Goal: Information Seeking & Learning: Check status

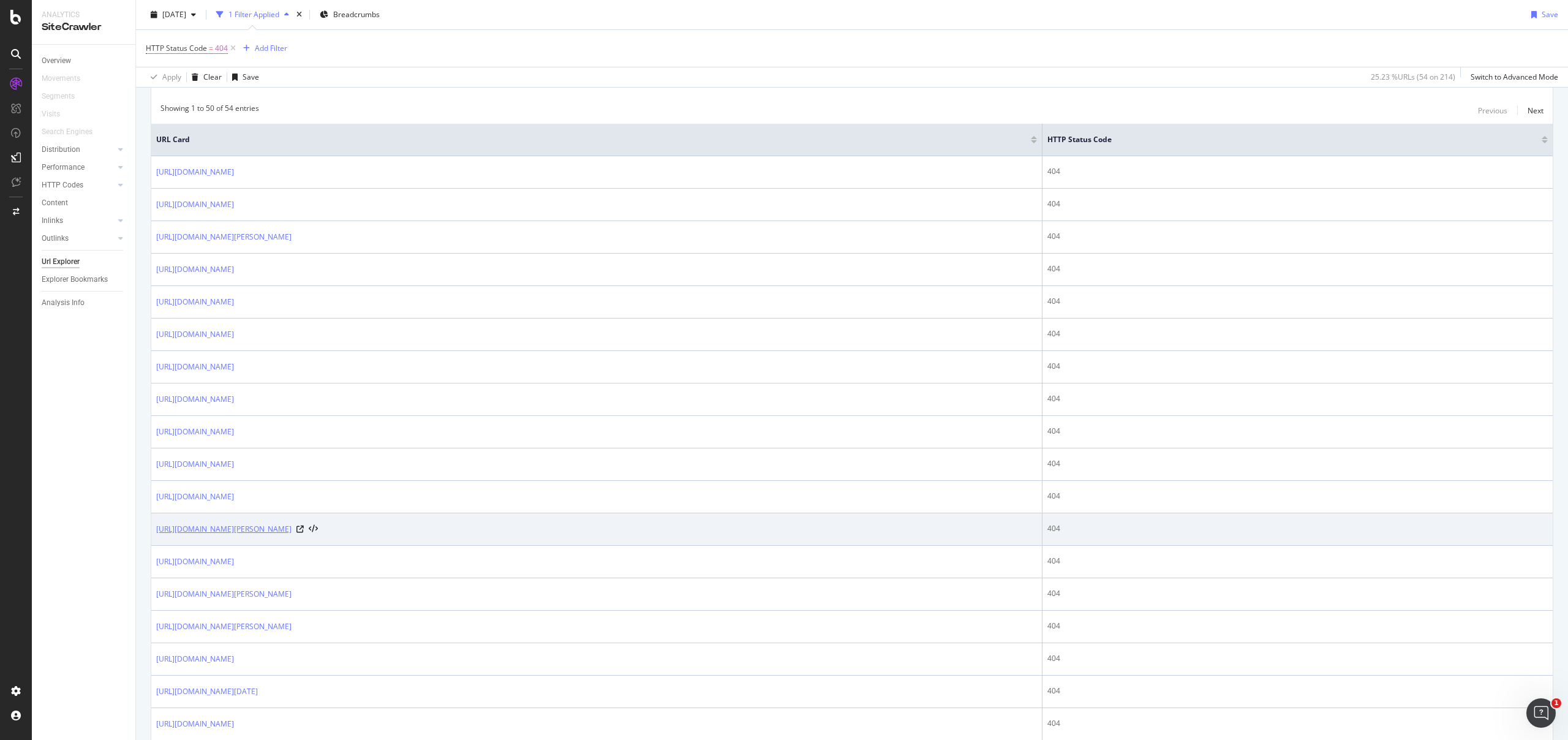
scroll to position [247, 0]
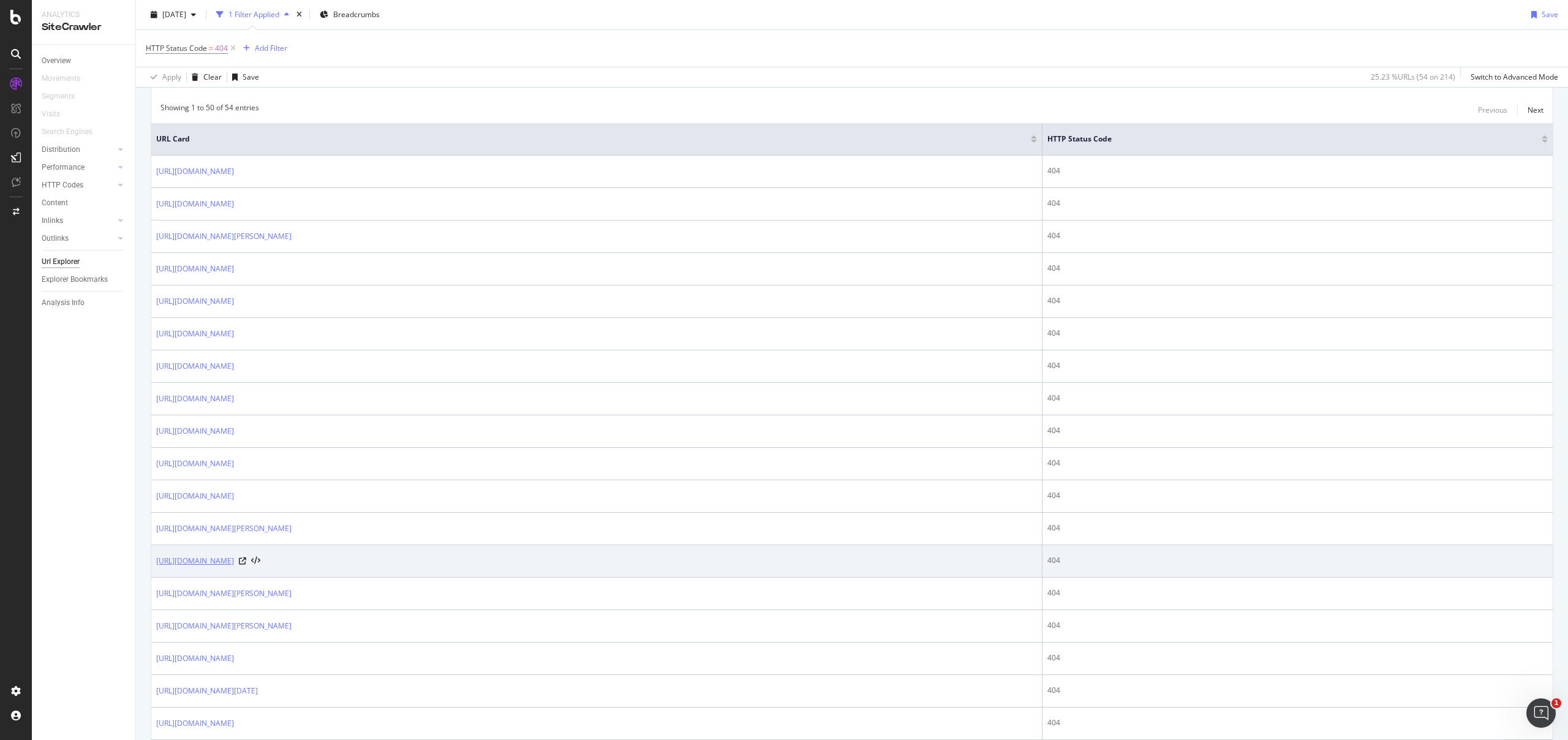
click at [234, 559] on link "https://marketing.dev.personalinvesting.jpmorgan.com/nutmegonomics" at bounding box center [195, 561] width 78 height 12
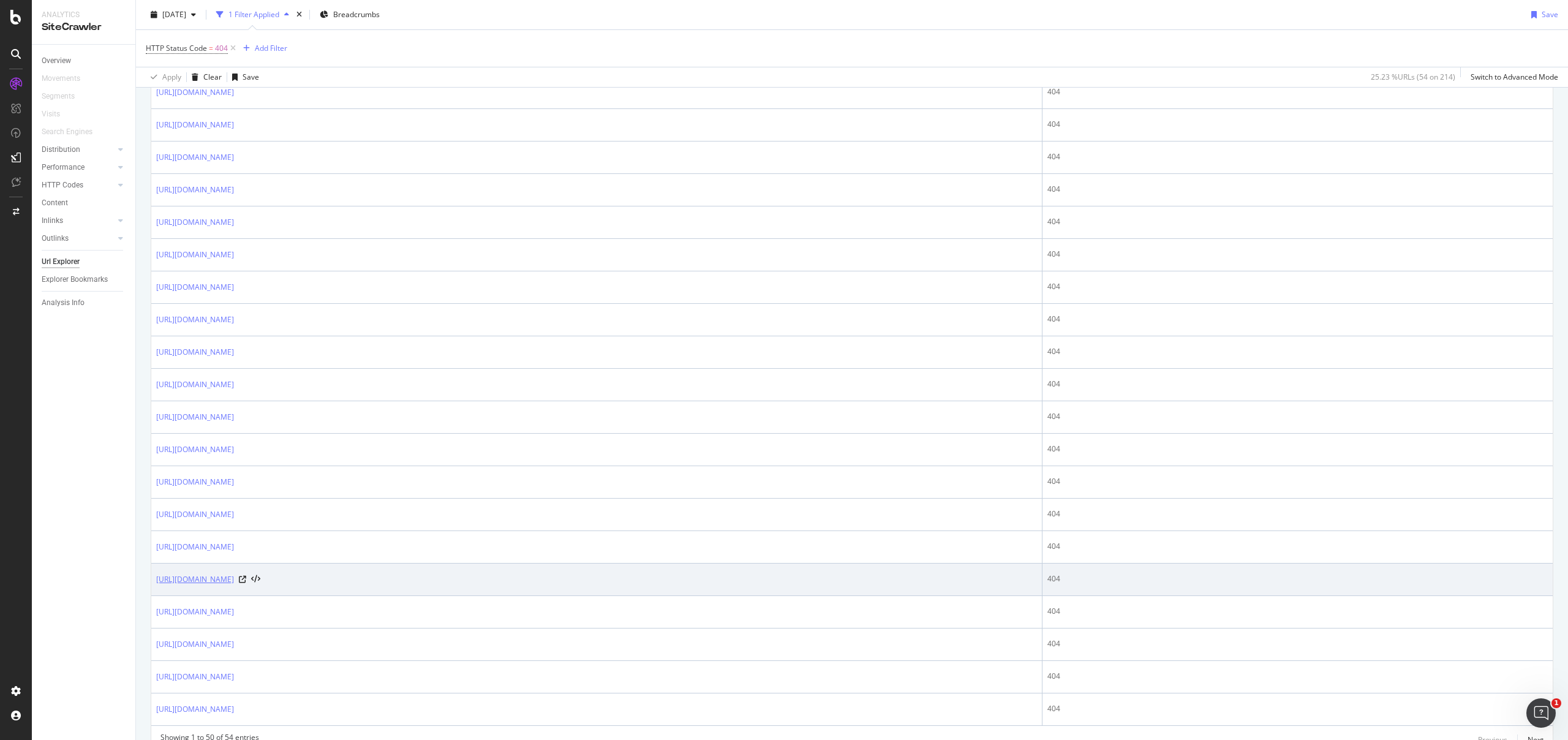
scroll to position [1356, 0]
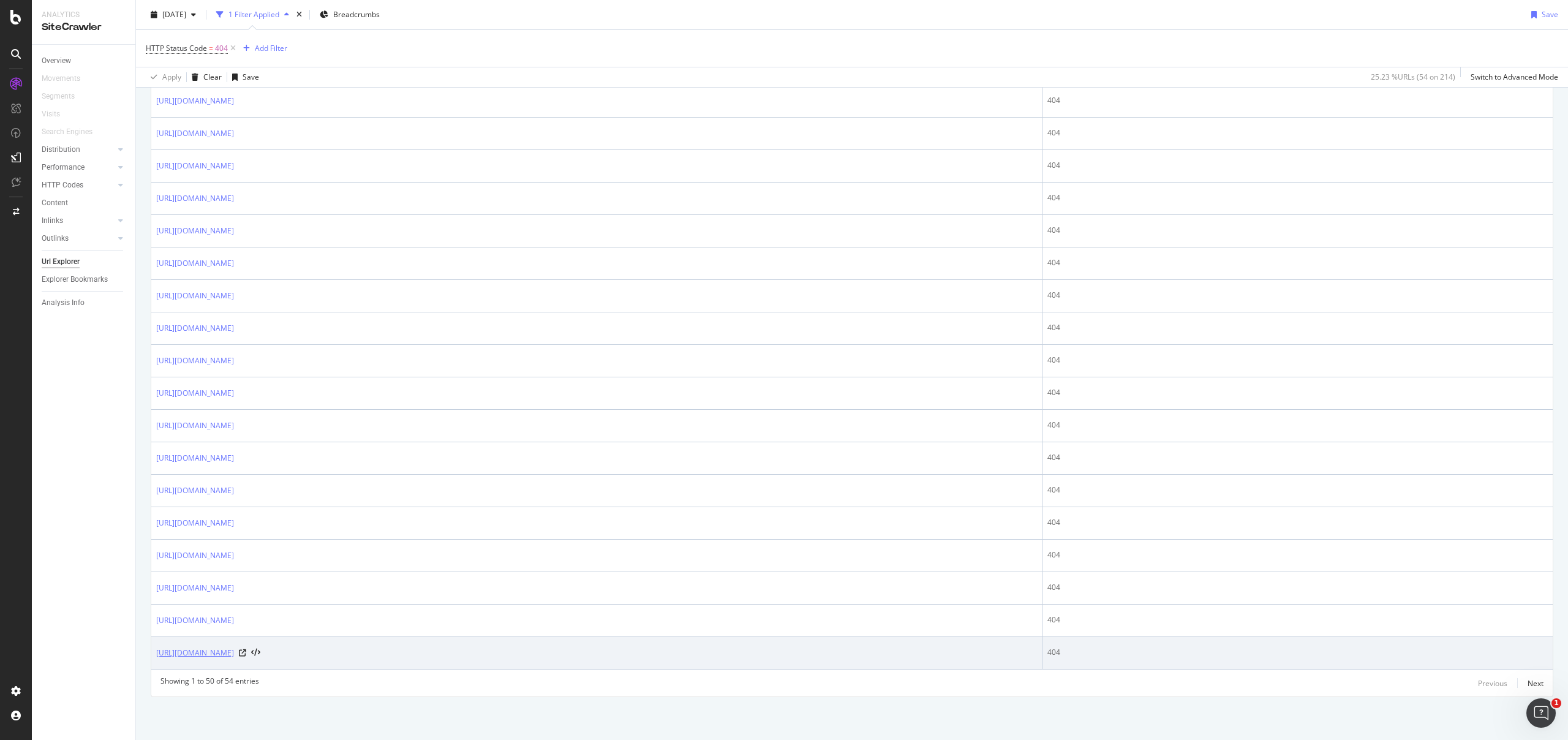
click at [234, 653] on link "https://marketing.dev.personalinvesting.jpmorgan.com/nutmegonomics/thematic-por…" at bounding box center [195, 653] width 78 height 12
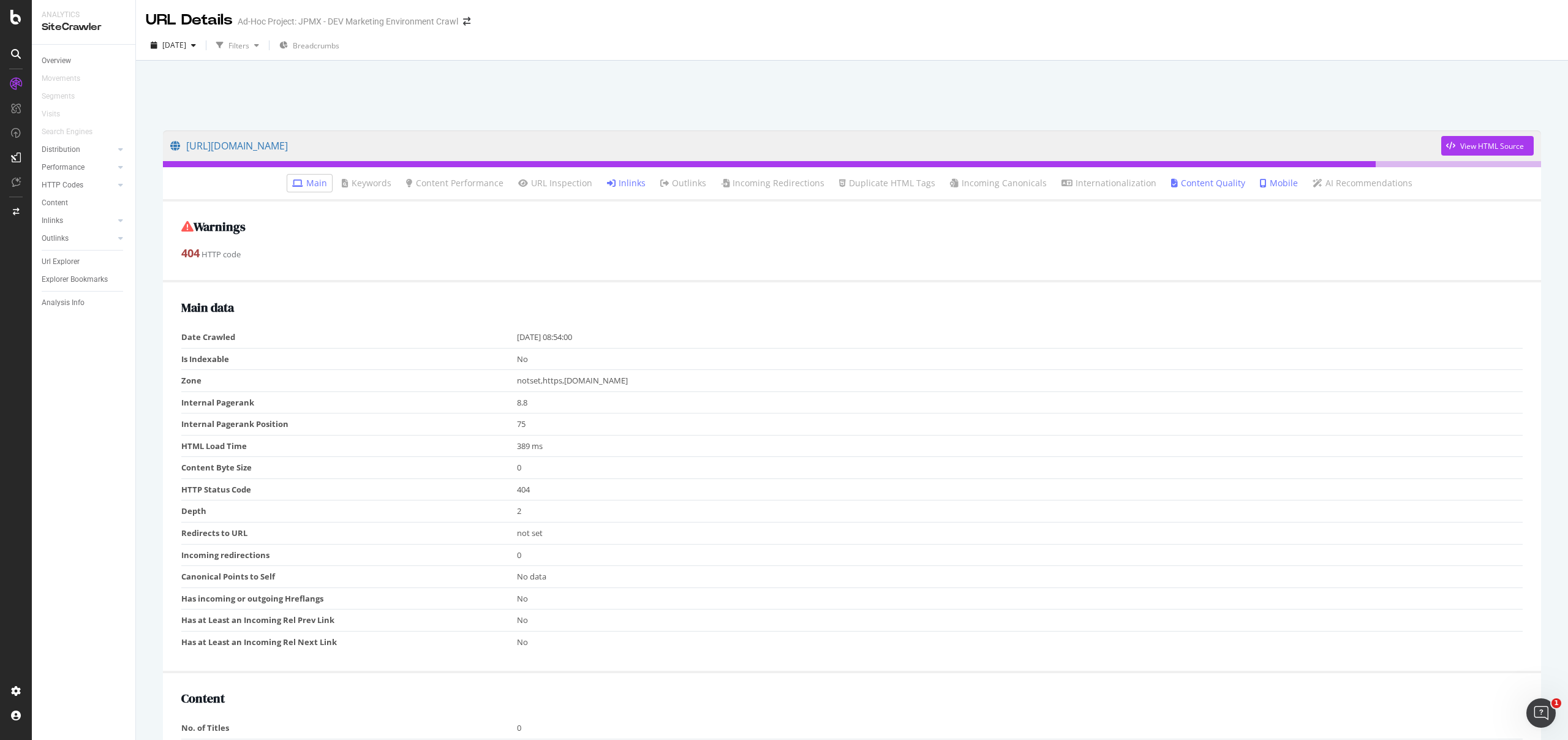
click at [632, 181] on link "Inlinks" at bounding box center [626, 183] width 39 height 12
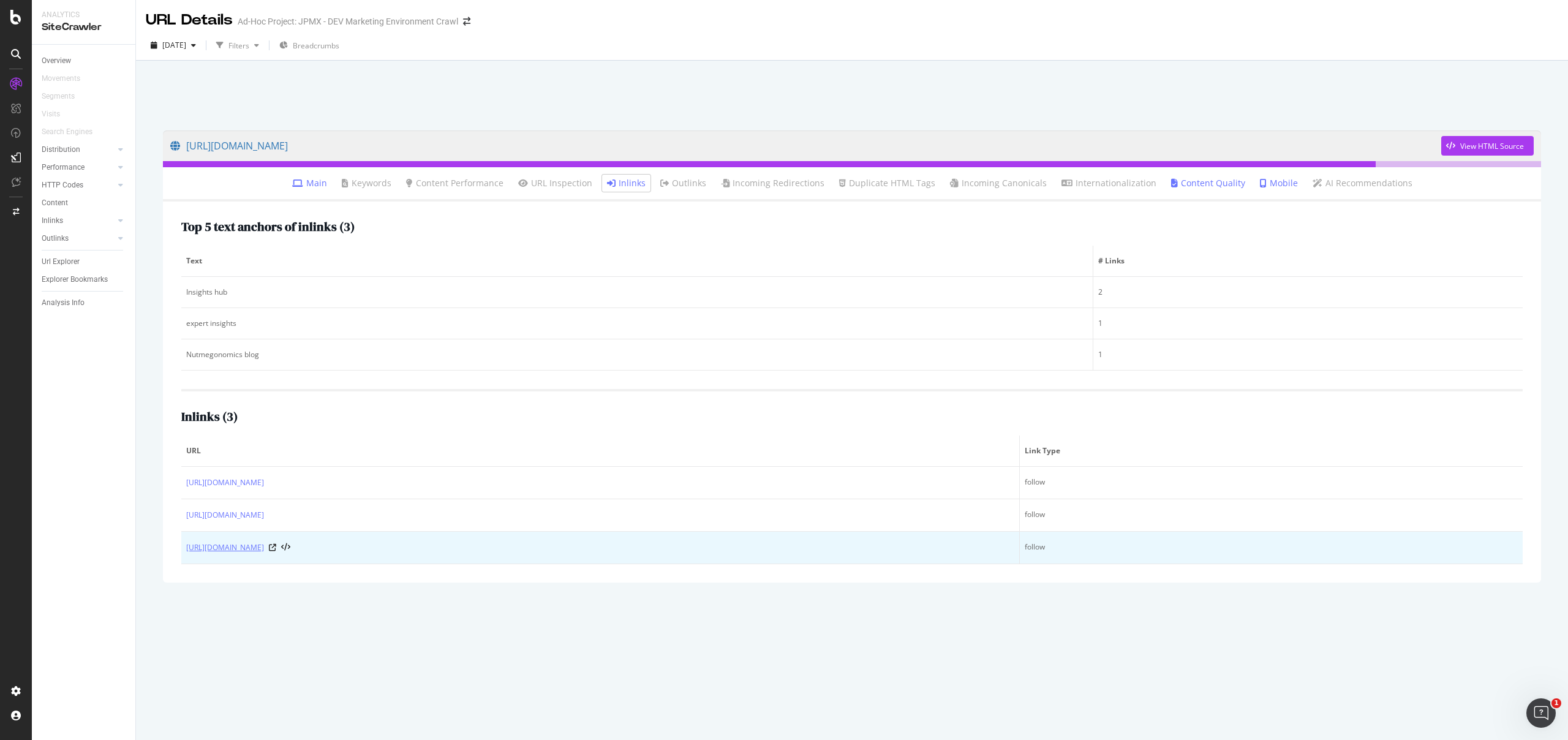
click at [264, 551] on link "https://marketing.dev.personalinvesting.jpmorgan.com/sitemap" at bounding box center [225, 548] width 78 height 12
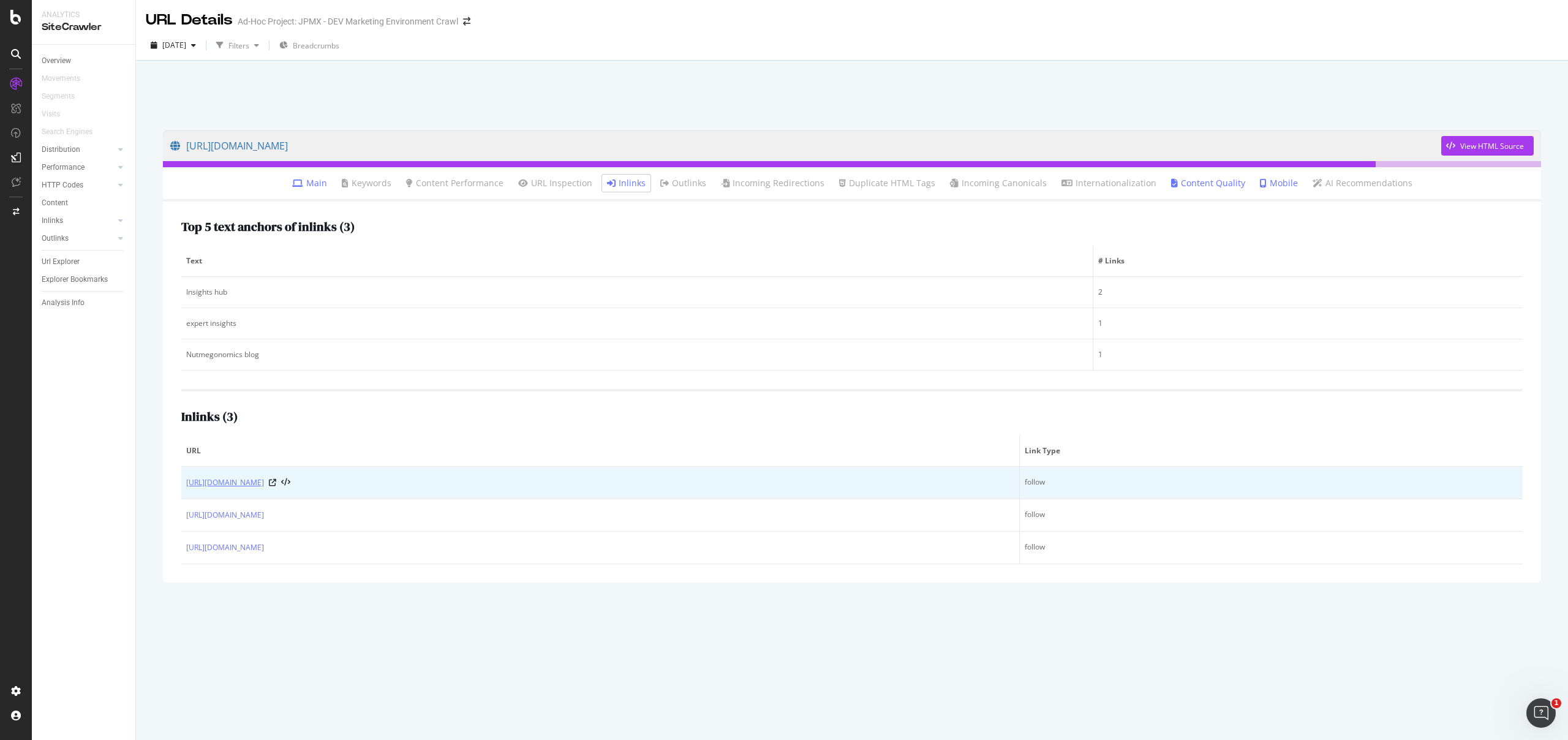
click at [264, 478] on link "https://marketing.dev.personalinvesting.jpmorgan.com/junior-isa" at bounding box center [225, 483] width 78 height 12
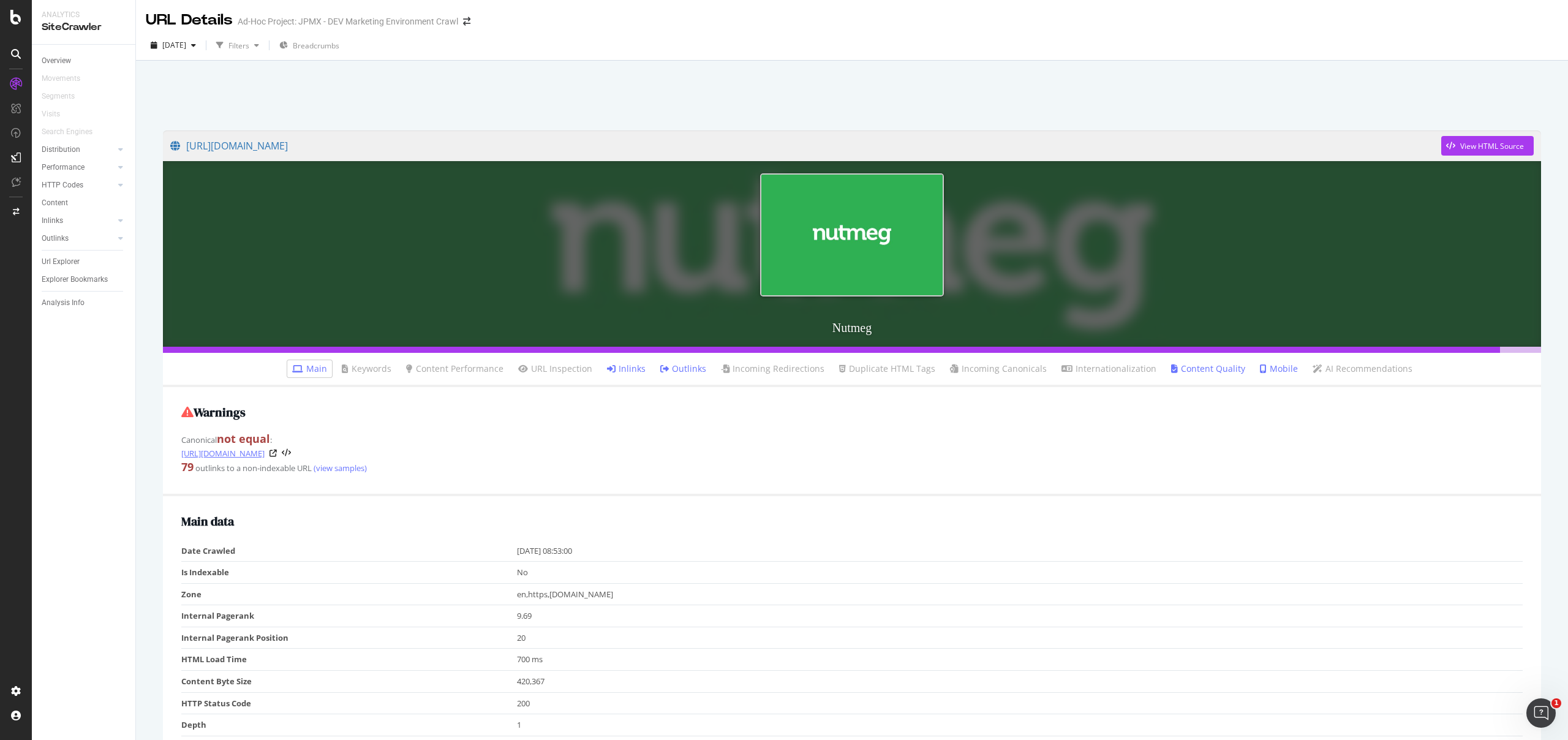
click at [264, 454] on link "https://www.nutmeg.com/sitemap" at bounding box center [223, 454] width 84 height 12
click at [242, 456] on link "[URL][DOMAIN_NAME]" at bounding box center [223, 454] width 84 height 12
click at [277, 453] on icon at bounding box center [273, 453] width 7 height 7
click at [410, 149] on link "[URL][DOMAIN_NAME]" at bounding box center [805, 145] width 1271 height 31
